Goal: Task Accomplishment & Management: Manage account settings

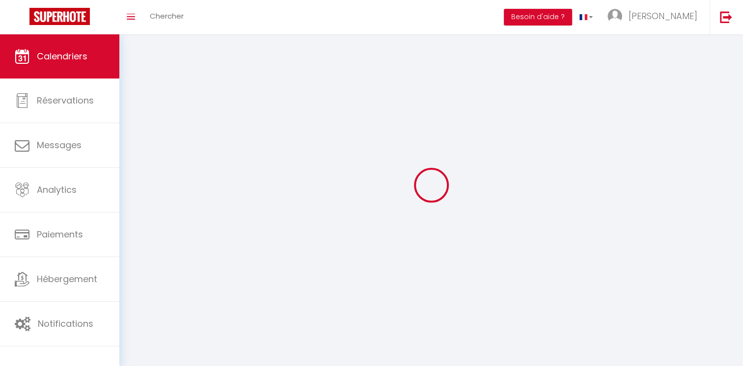
select select
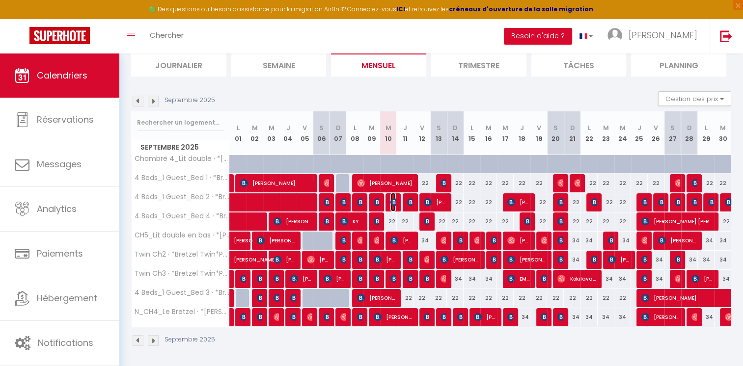
click at [393, 201] on img at bounding box center [394, 202] width 8 height 8
select select "OK"
select select "0"
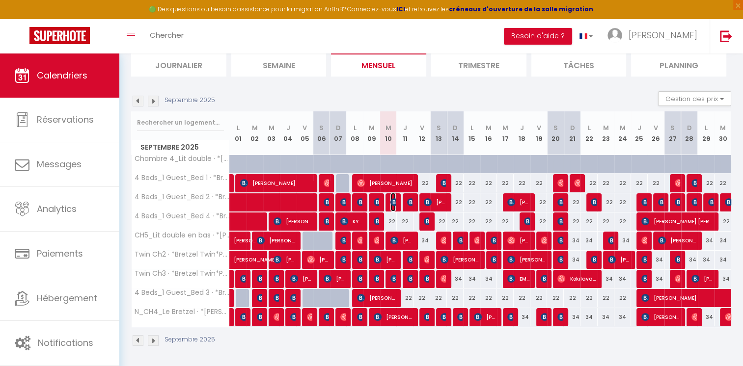
select select "1"
select select
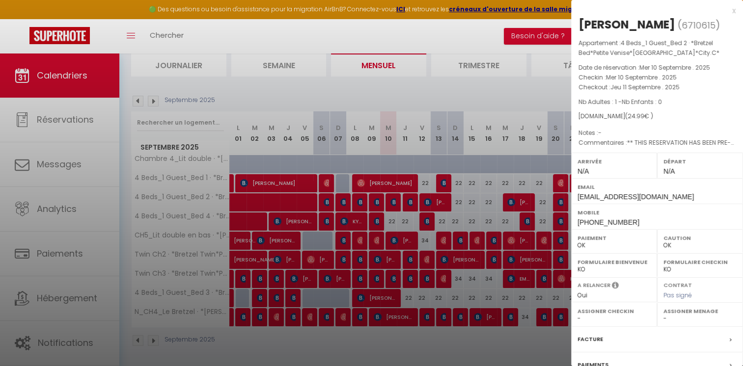
click at [108, 32] on div at bounding box center [371, 183] width 743 height 366
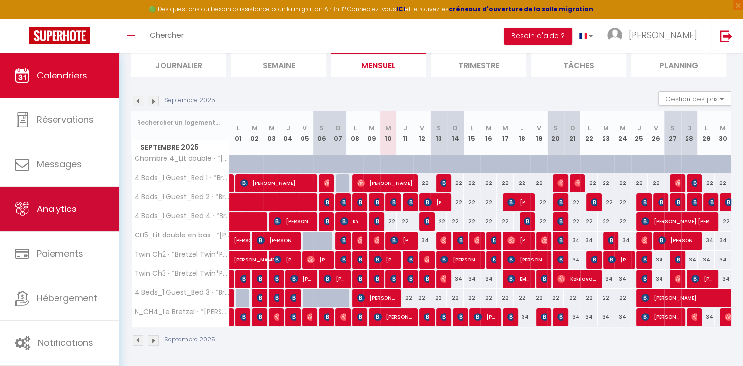
click at [65, 197] on link "Analytics" at bounding box center [59, 209] width 119 height 44
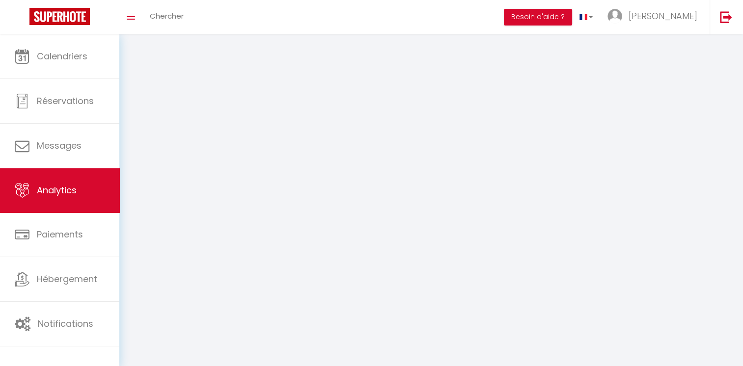
select select "2025"
select select "9"
